Goal: Task Accomplishment & Management: Complete application form

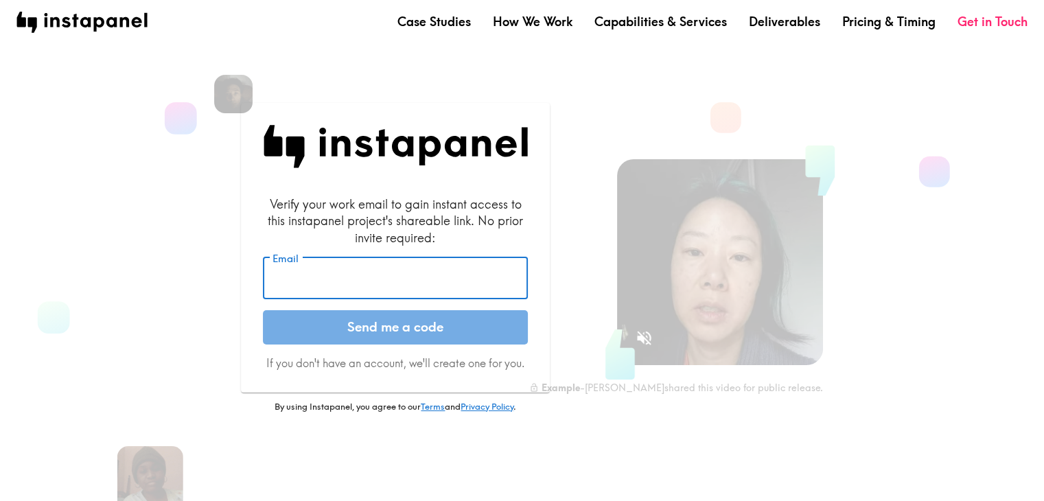
click at [308, 296] on input "Email" at bounding box center [395, 278] width 265 height 43
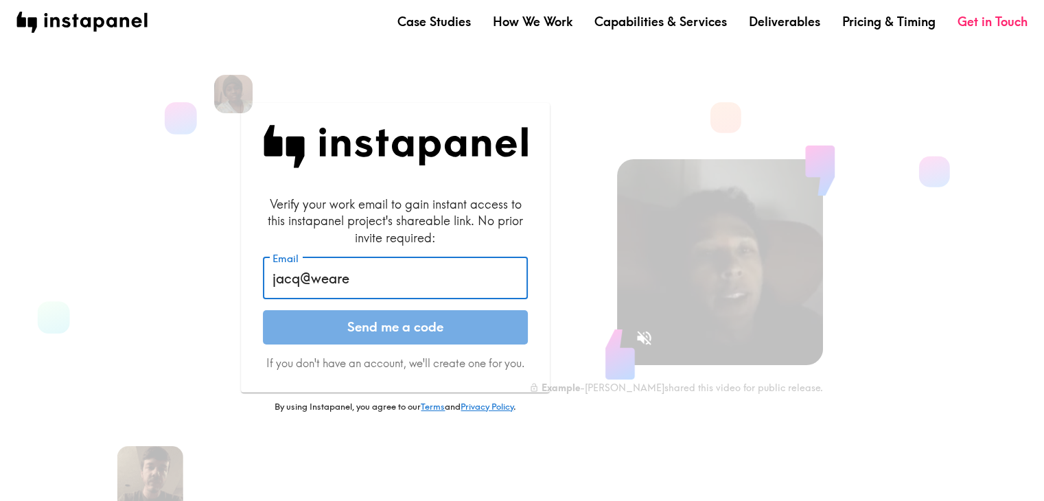
type input "[EMAIL_ADDRESS][DOMAIN_NAME]"
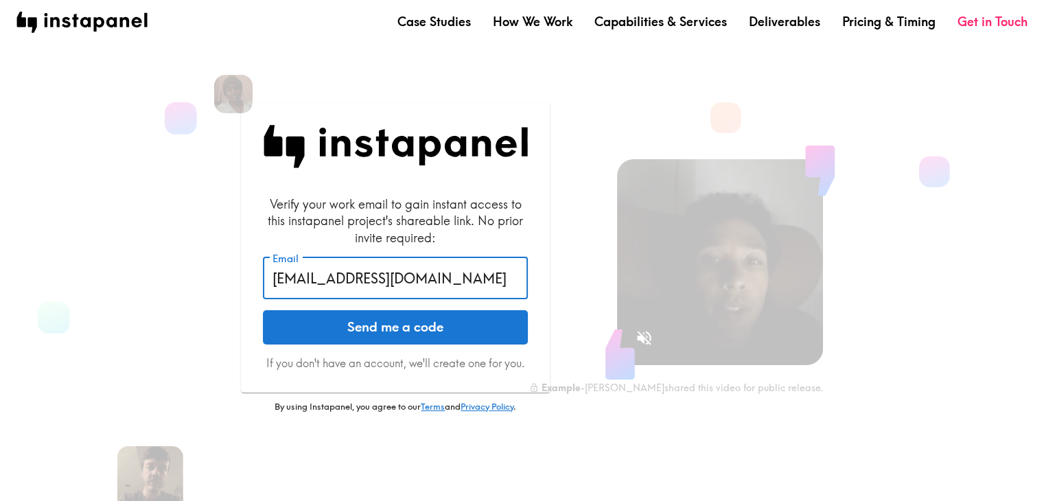
click at [417, 331] on button "Send me a code" at bounding box center [395, 327] width 265 height 34
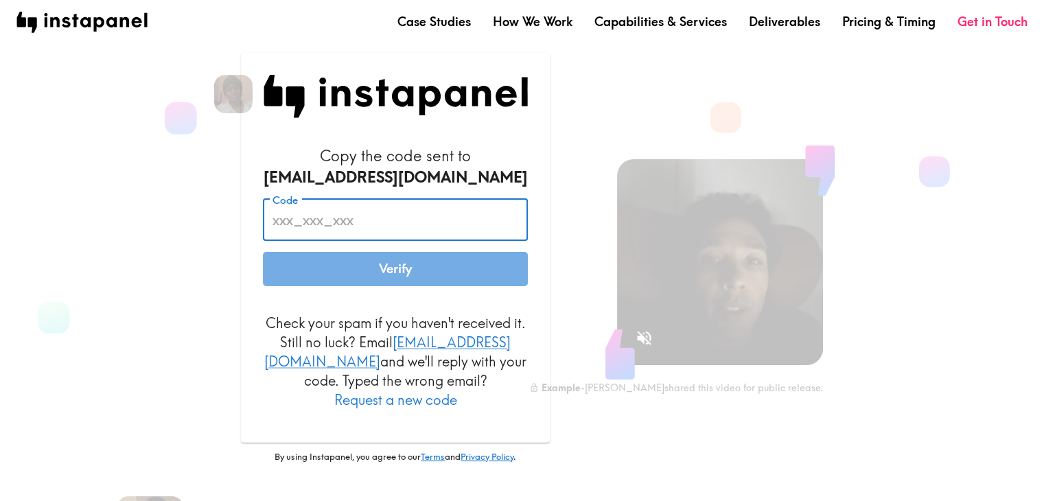
click at [340, 228] on input "Code" at bounding box center [395, 220] width 265 height 43
paste input "Y8r_yfk_qbT"
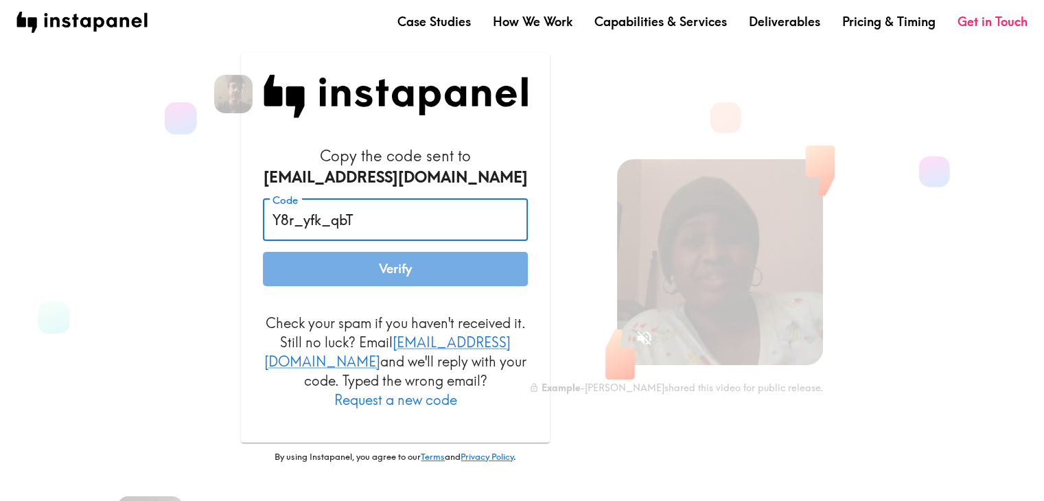
type input "Y8r_yfk_qbT"
click at [373, 267] on button "Verify" at bounding box center [395, 269] width 265 height 34
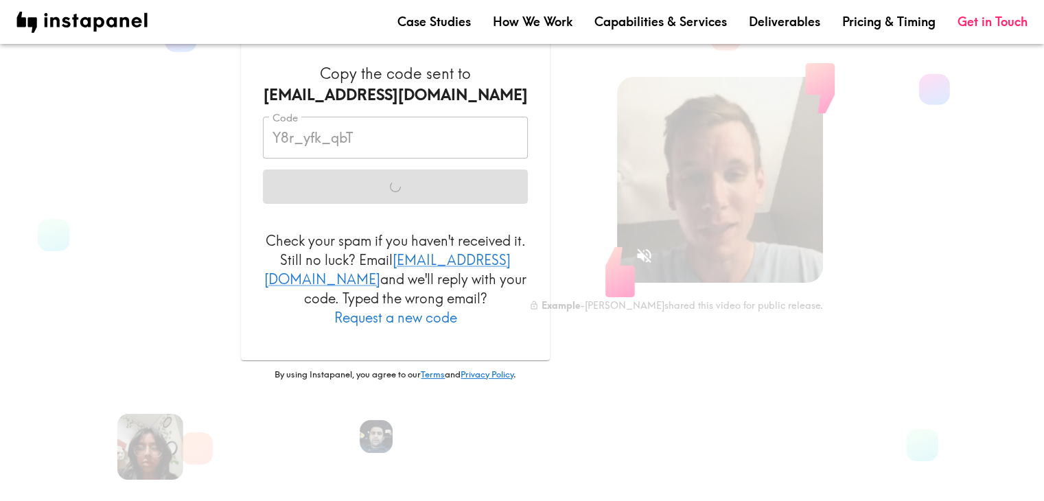
scroll to position [144, 0]
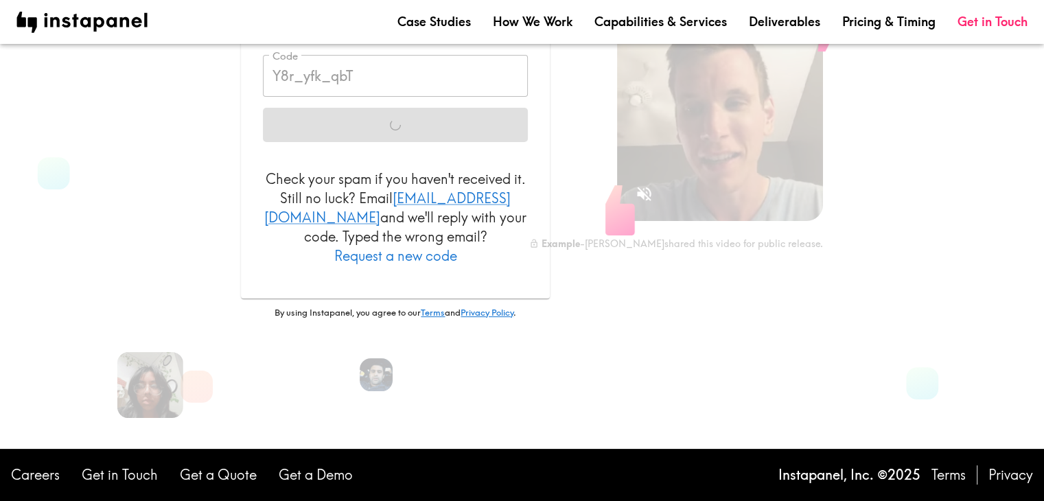
click at [174, 227] on div "Copy the code sent to [EMAIL_ADDRESS][DOMAIN_NAME] Code Y8r_yfk_qbT Code Verify…" at bounding box center [384, 141] width 421 height 509
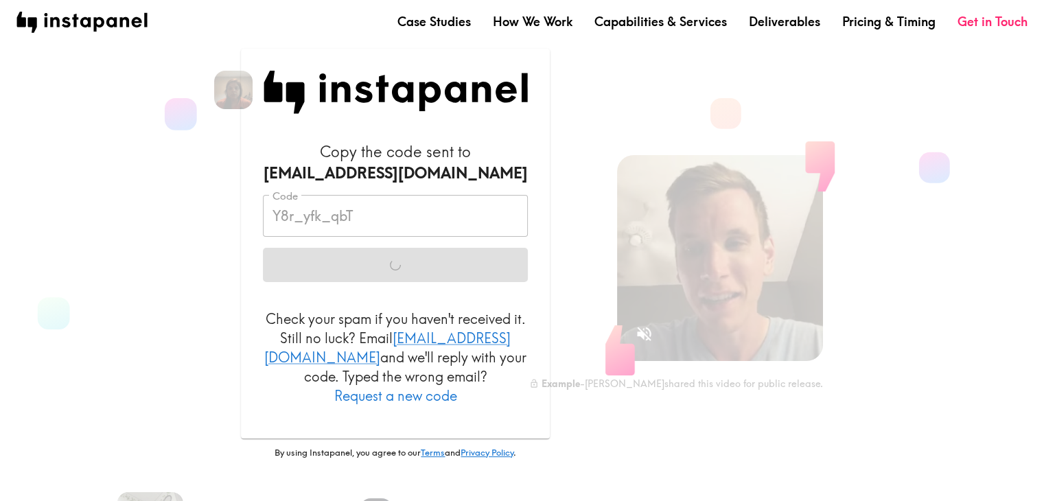
scroll to position [0, 0]
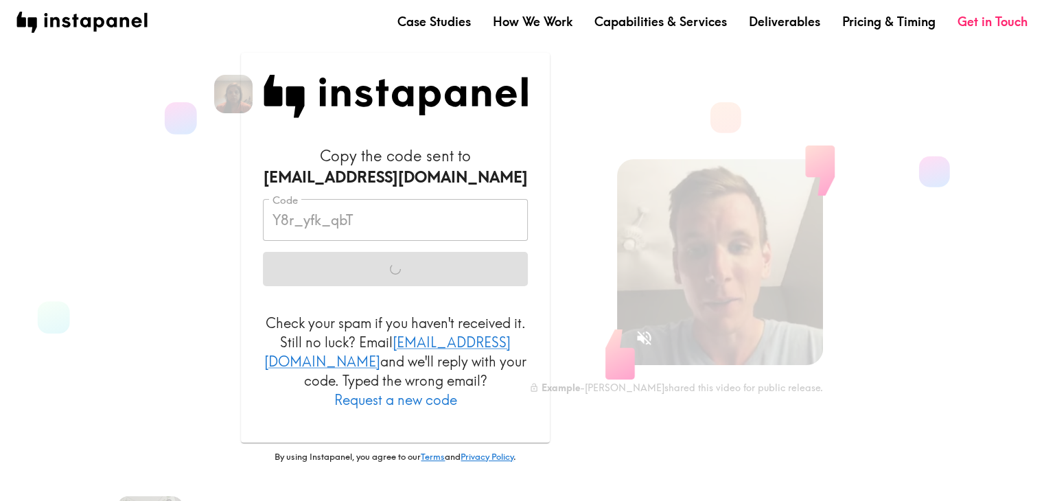
drag, startPoint x: 364, startPoint y: 359, endPoint x: 321, endPoint y: 373, distance: 44.7
click at [365, 362] on p "Check your spam if you haven't received it. Still no luck? Email [EMAIL_ADDRESS…" at bounding box center [395, 362] width 265 height 96
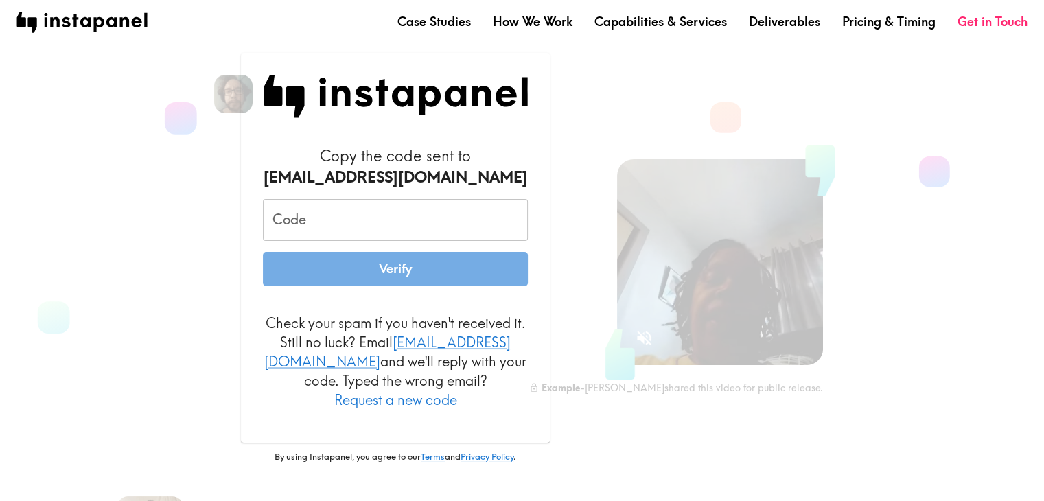
click at [457, 390] on button "Request a new code" at bounding box center [395, 399] width 123 height 19
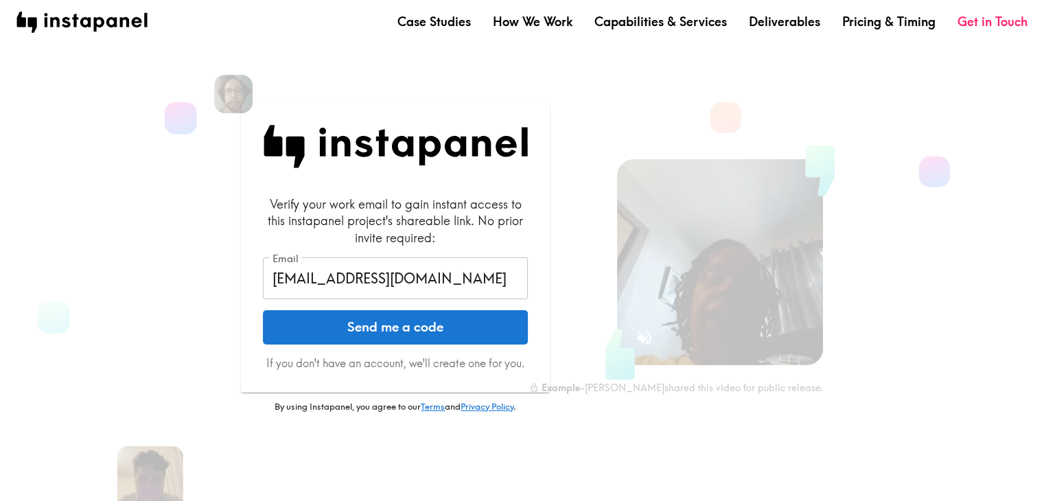
click at [348, 329] on button "Send me a code" at bounding box center [395, 327] width 265 height 34
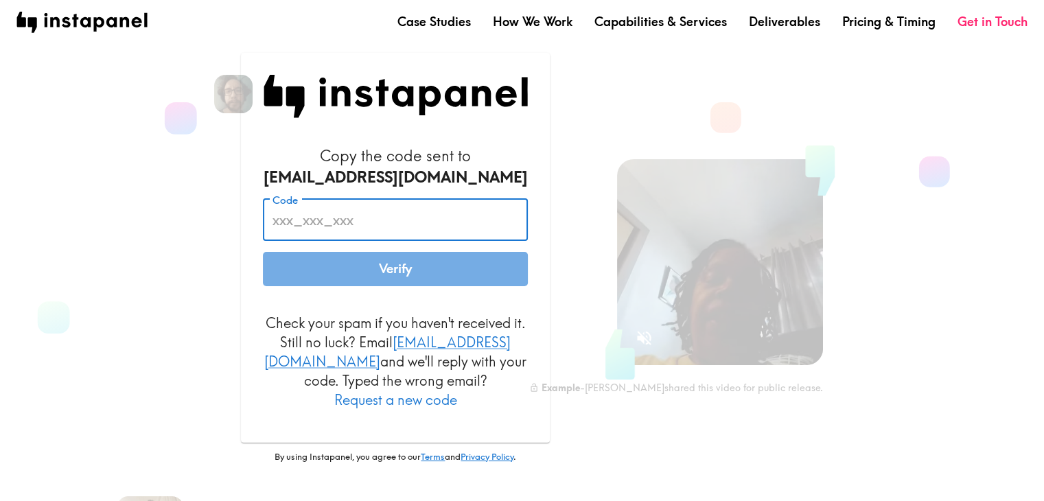
click at [323, 227] on input "Code" at bounding box center [395, 220] width 265 height 43
paste input "eaK_64B_hKF"
click at [362, 231] on input "eaK_64B_hKF" at bounding box center [395, 220] width 265 height 43
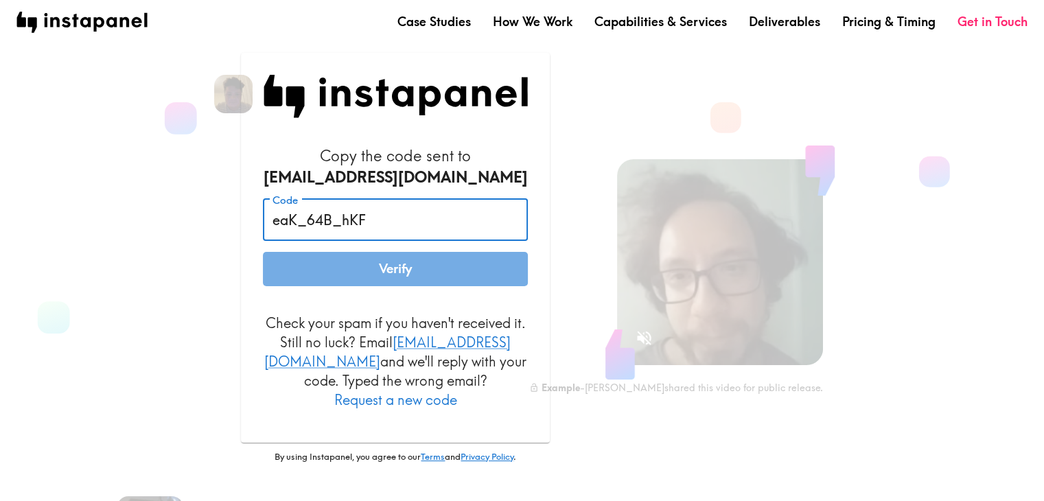
type input "eaK_64B_hKF"
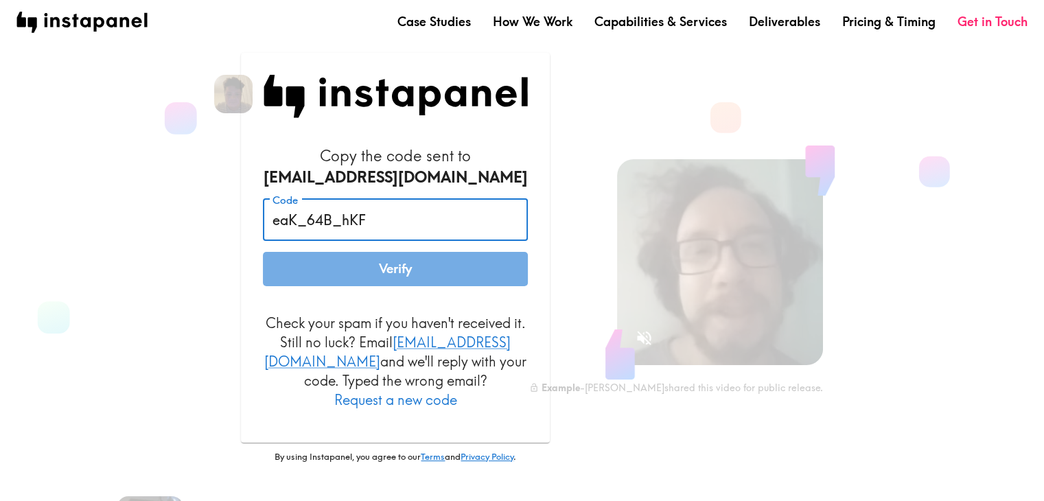
click at [331, 272] on button "Verify" at bounding box center [395, 269] width 265 height 34
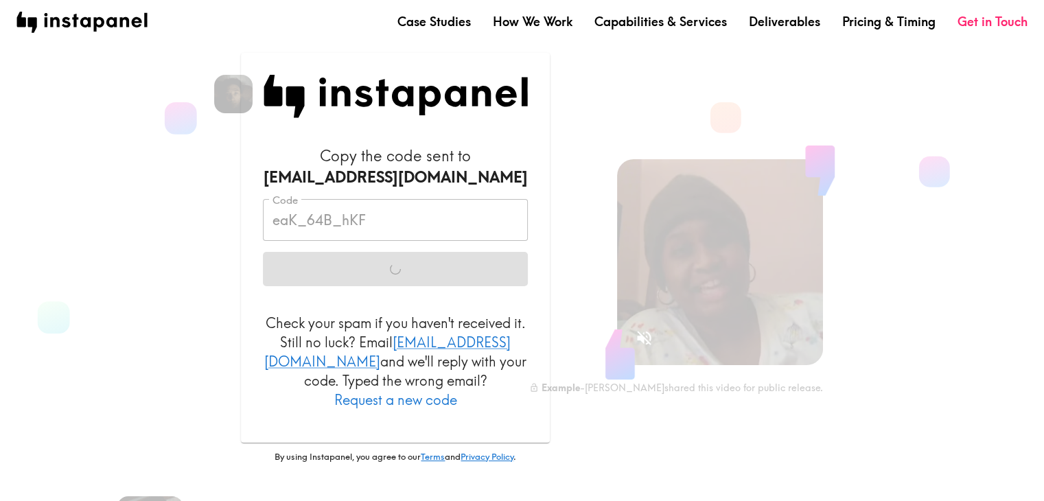
drag, startPoint x: 953, startPoint y: 272, endPoint x: 924, endPoint y: 335, distance: 69.7
click at [953, 272] on section "Copy the code sent to jacq@wearehigherminds.com Code eaK_64B_hKF Code Verify Ch…" at bounding box center [510, 285] width 1011 height 527
